Goal: Information Seeking & Learning: Learn about a topic

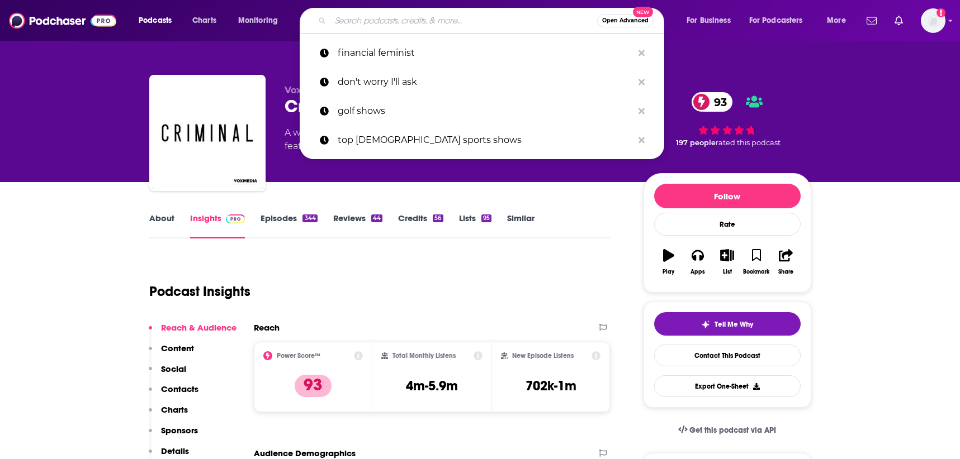
click at [451, 15] on input "Search podcasts, credits, & more..." at bounding box center [463, 21] width 267 height 18
paste input "$7,352.50"
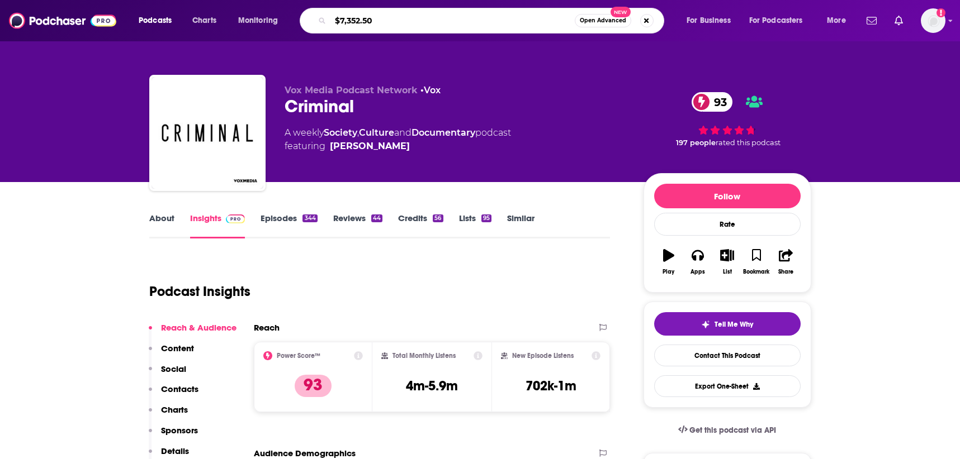
drag, startPoint x: 397, startPoint y: 24, endPoint x: 241, endPoint y: 22, distance: 156.0
click at [241, 22] on div "Podcasts Charts Monitoring $7,352.50 Open Advanced New For Business For Podcast…" at bounding box center [493, 21] width 725 height 26
click at [419, 25] on input "$7,352.50" at bounding box center [452, 21] width 244 height 18
drag, startPoint x: 416, startPoint y: 22, endPoint x: 149, endPoint y: 13, distance: 267.3
click at [146, 0] on html "Podcasts Charts Monitoring $7,352.50 Open Advanced New For Business For Podcast…" at bounding box center [480, 229] width 960 height 459
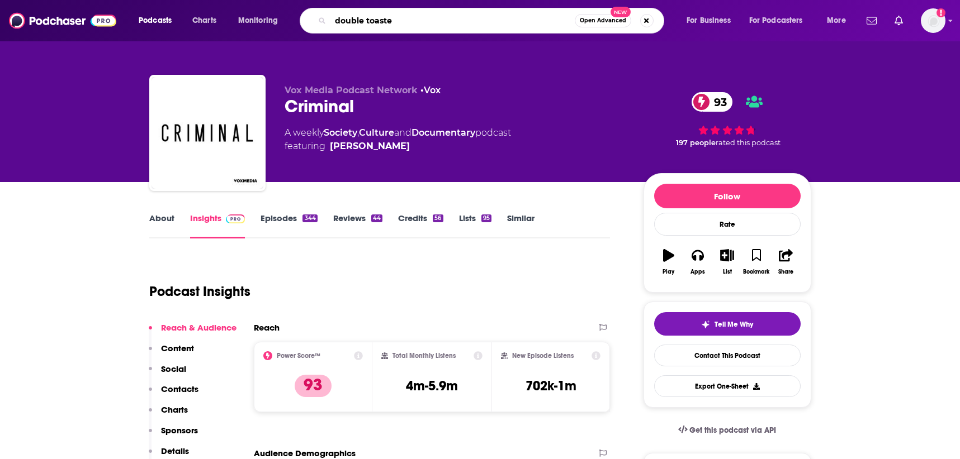
type input "double toasted"
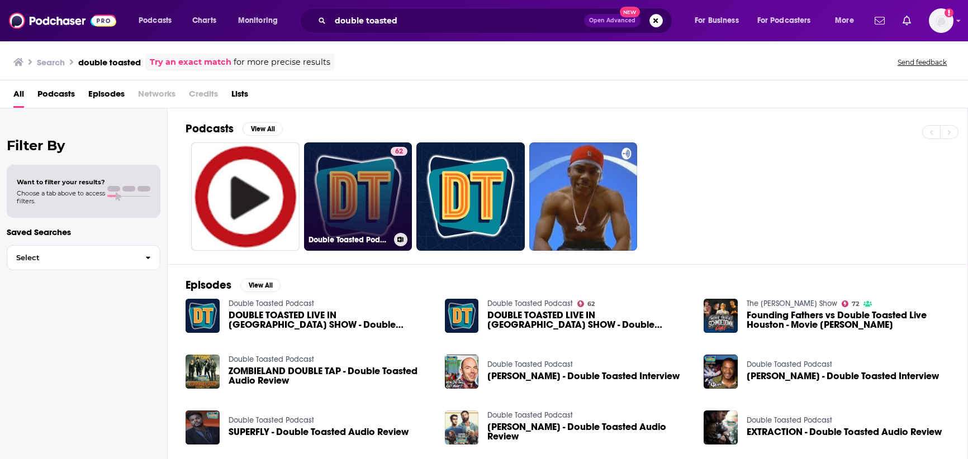
click at [328, 221] on link "62 Double Toasted Podcast" at bounding box center [358, 197] width 108 height 108
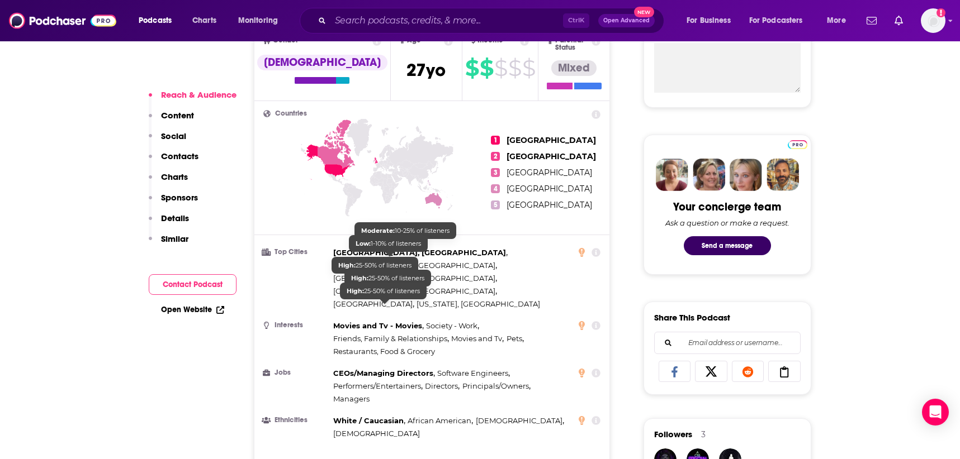
scroll to position [447, 0]
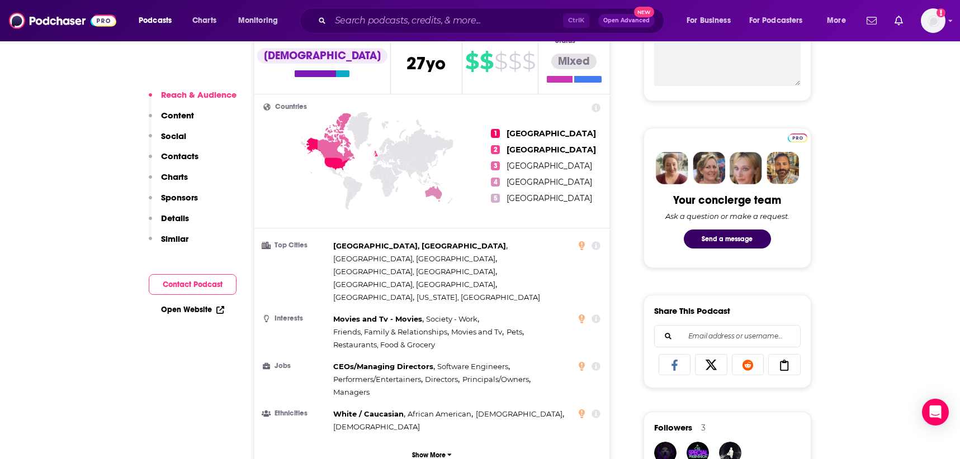
click at [342, 149] on icon at bounding box center [335, 137] width 37 height 49
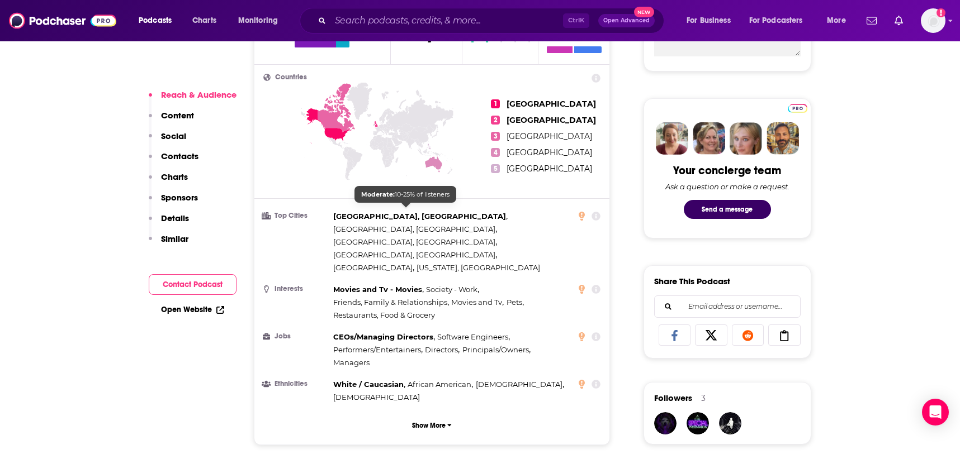
scroll to position [503, 0]
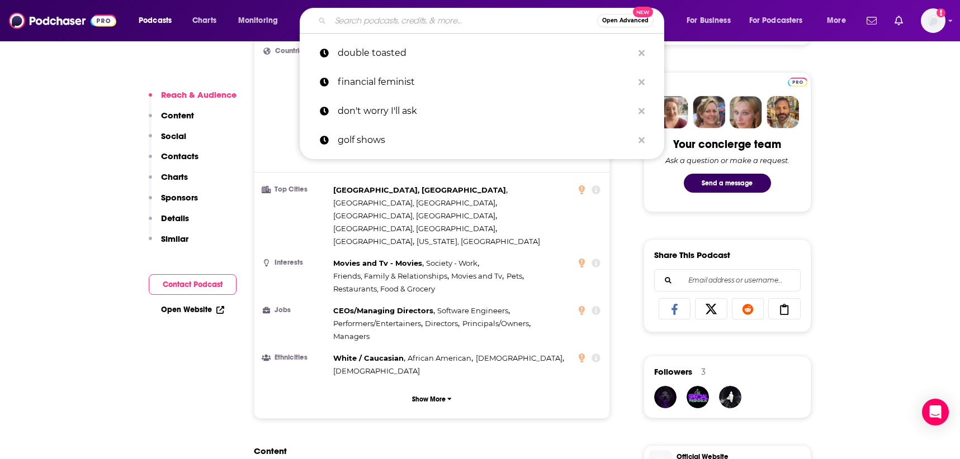
click at [456, 22] on input "Search podcasts, credits, & more..." at bounding box center [463, 21] width 267 height 18
paste input "Maxx [PERSON_NAME]"
type input "Maxx [PERSON_NAME]"
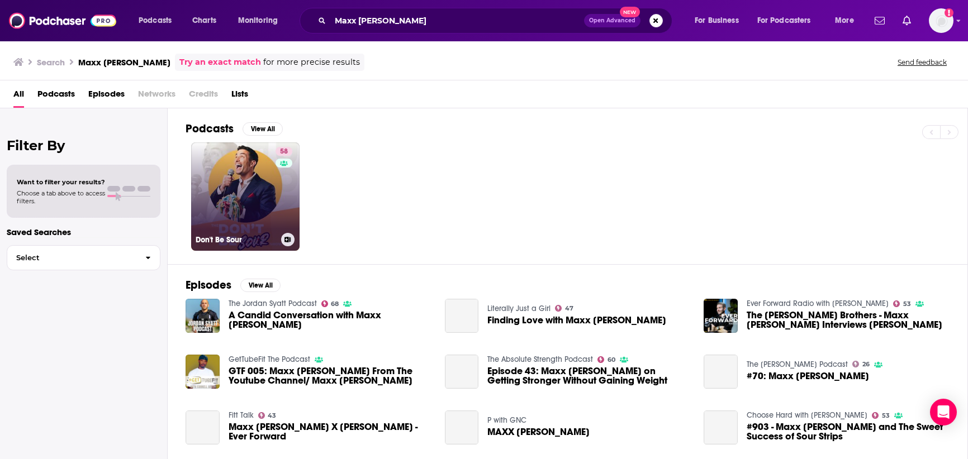
click at [252, 186] on link "58 Don't Be Sour" at bounding box center [245, 197] width 108 height 108
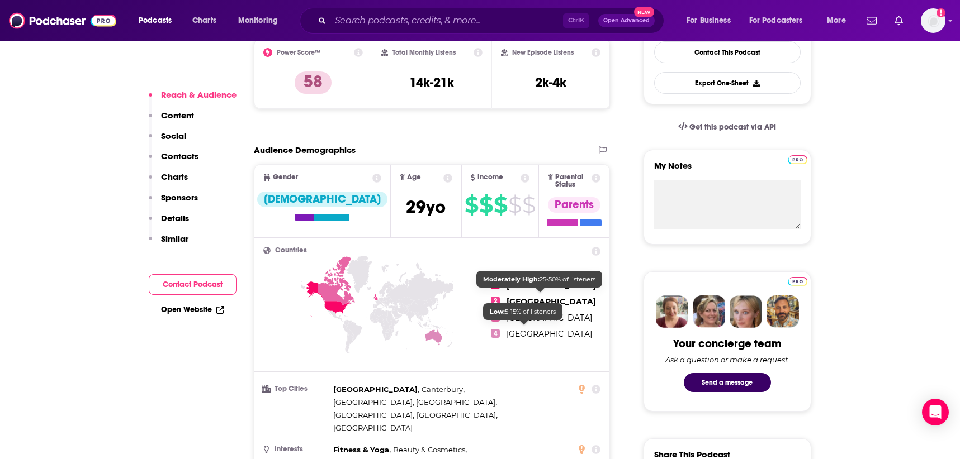
scroll to position [391, 0]
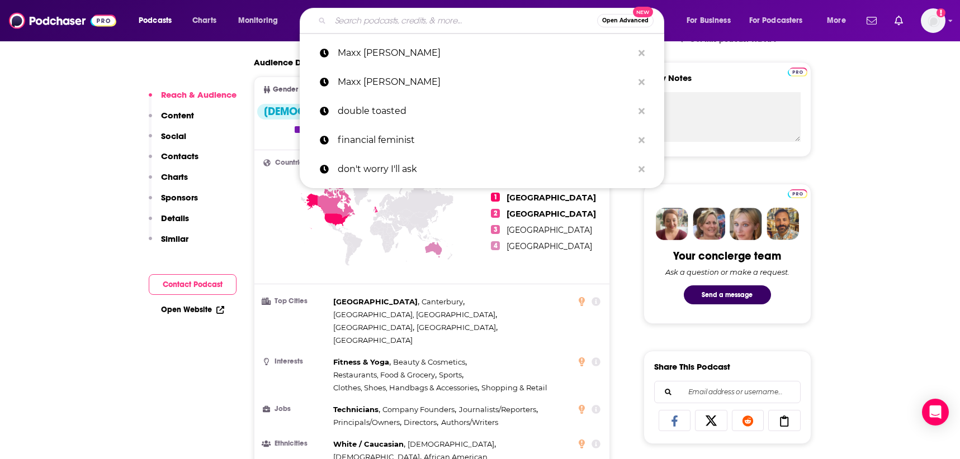
drag, startPoint x: 400, startPoint y: 26, endPoint x: 367, endPoint y: 23, distance: 33.1
click at [367, 23] on input "Search podcasts, credits, & more..." at bounding box center [463, 21] width 267 height 18
paste input "[PERSON_NAME]"
type input "[PERSON_NAME]"
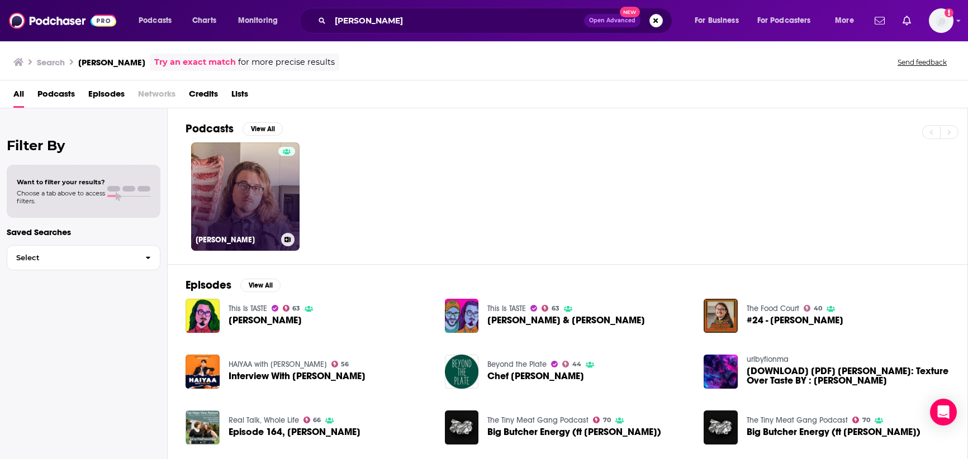
click at [241, 196] on link "[PERSON_NAME]" at bounding box center [245, 197] width 108 height 108
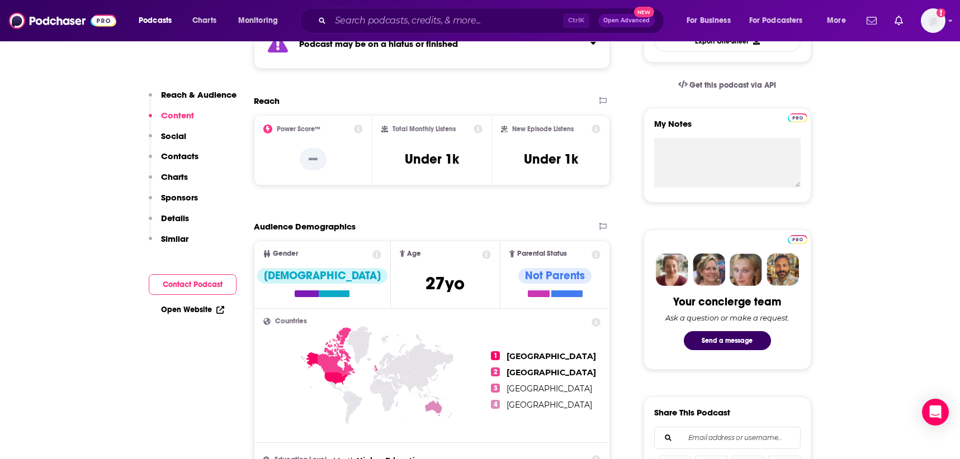
scroll to position [335, 0]
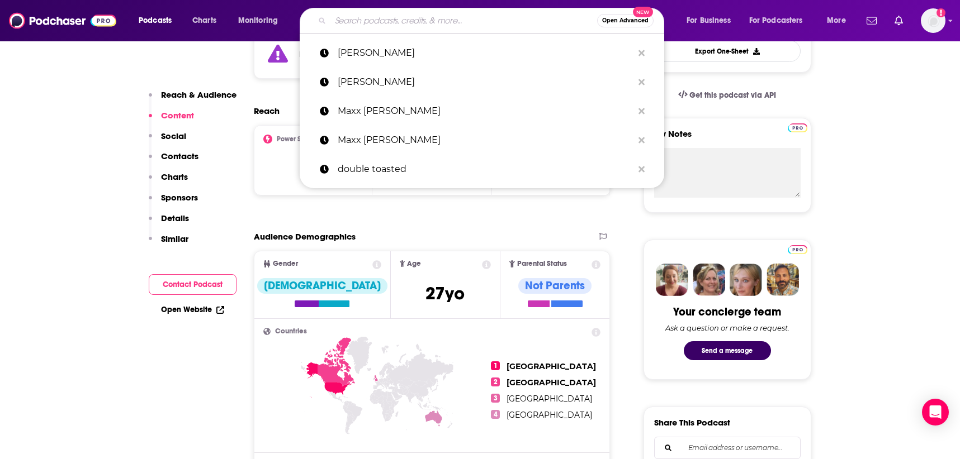
paste input "[PERSON_NAME]"
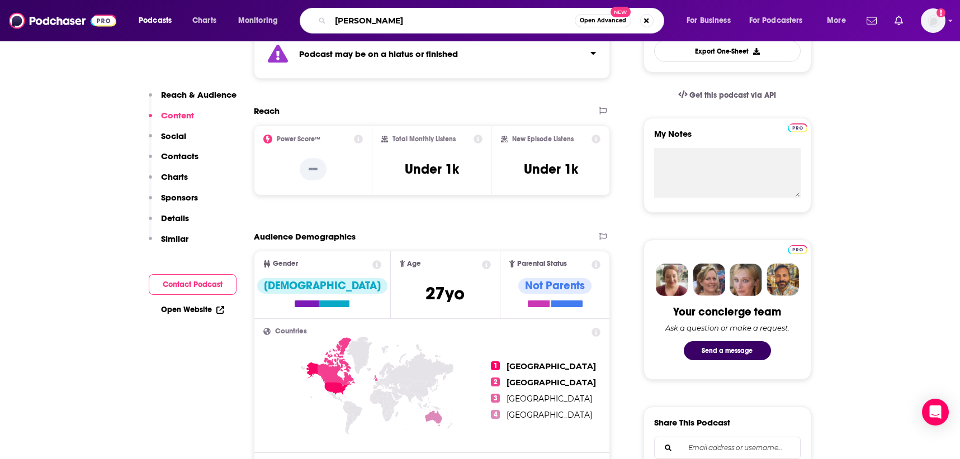
type input "[PERSON_NAME]."
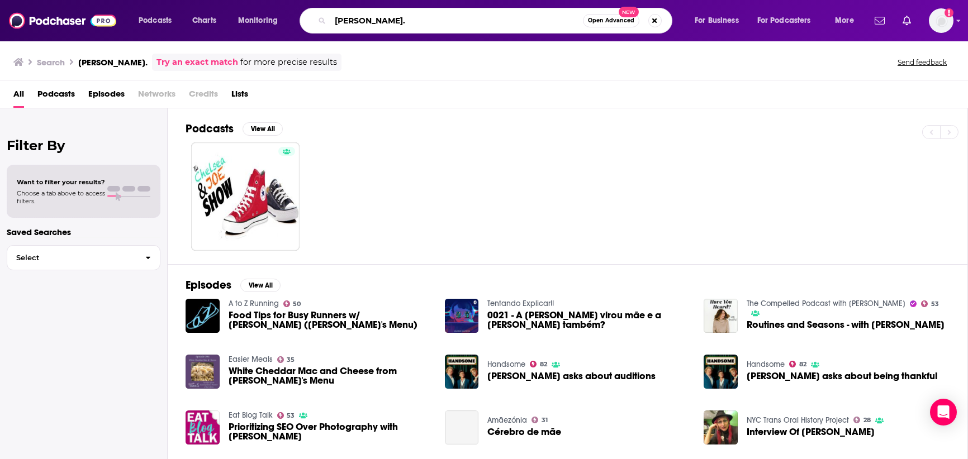
click at [411, 19] on input "[PERSON_NAME]." at bounding box center [456, 21] width 253 height 18
type input "[PERSON_NAME]"
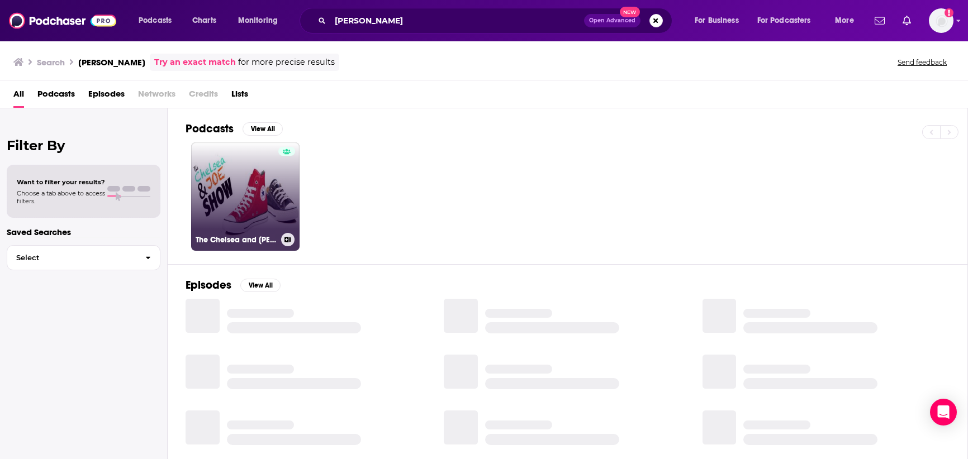
click at [270, 186] on link "The Chelsea and [PERSON_NAME] Show" at bounding box center [245, 197] width 108 height 108
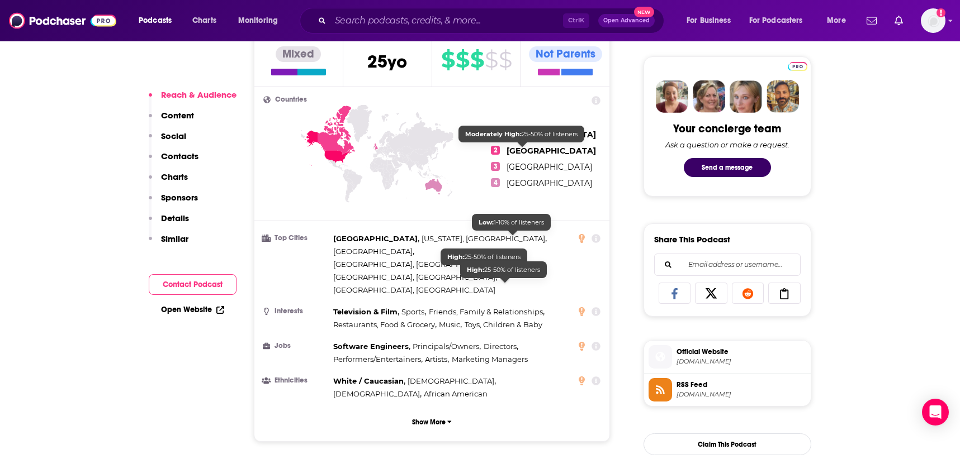
scroll to position [559, 0]
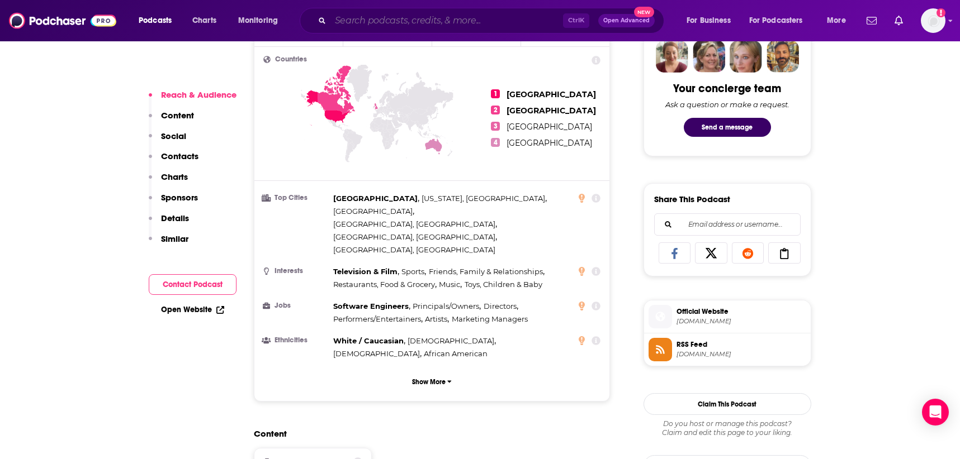
click at [382, 17] on input "Search podcasts, credits, & more..." at bounding box center [446, 21] width 233 height 18
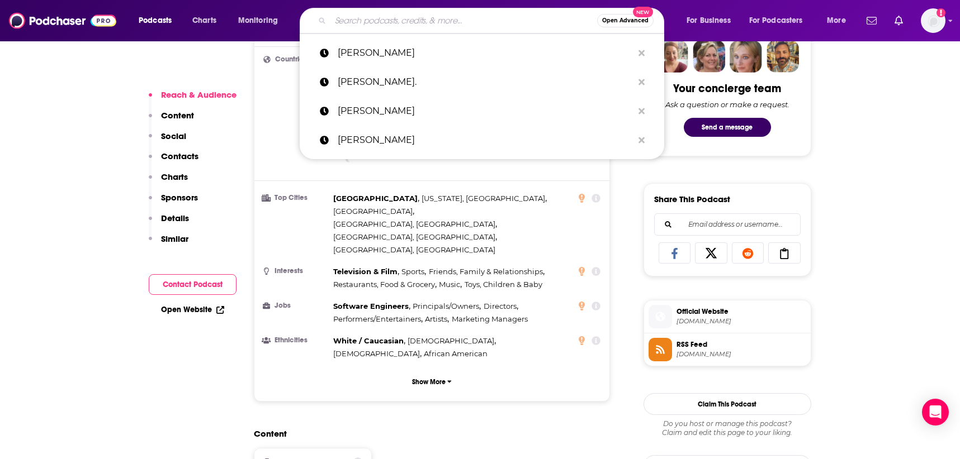
paste input "[PERSON_NAME] “Hitch” [PERSON_NAME]"
type input "[PERSON_NAME] “Hitch” [PERSON_NAME]"
